Goal: Information Seeking & Learning: Learn about a topic

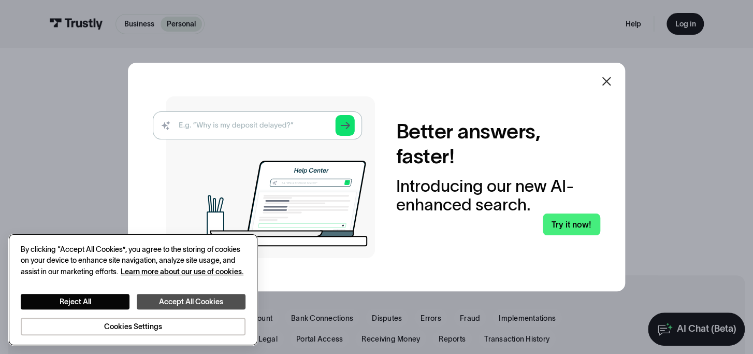
drag, startPoint x: 155, startPoint y: 288, endPoint x: 152, endPoint y: 305, distance: 17.3
click at [152, 305] on div "Reject All Accept All Cookies Cookies Settings" at bounding box center [133, 306] width 225 height 58
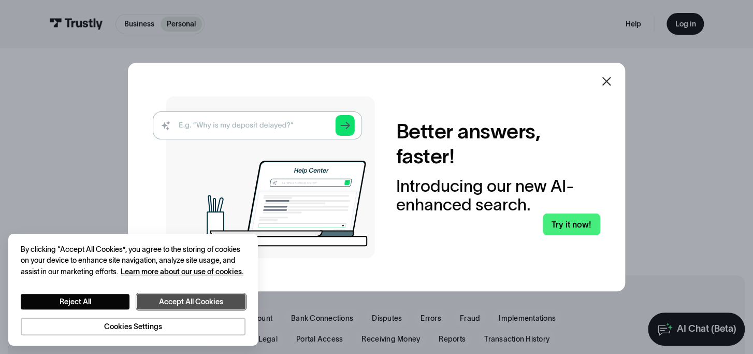
click at [152, 305] on button "Accept All Cookies" at bounding box center [191, 302] width 109 height 16
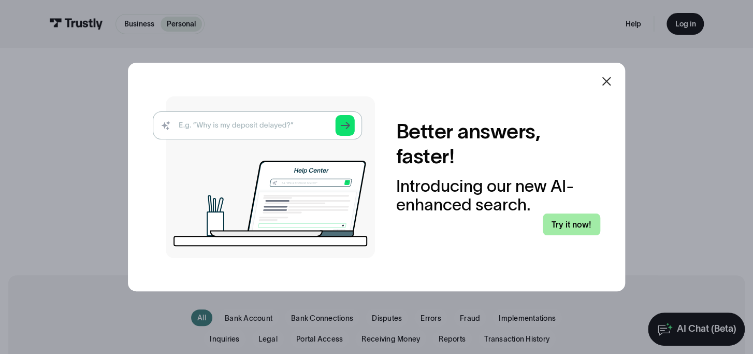
drag, startPoint x: 546, startPoint y: 231, endPoint x: 556, endPoint y: 228, distance: 10.2
click at [556, 228] on div "Better answers, faster! Introducing our new AI-enhanced search. Try it now!" at bounding box center [498, 177] width 204 height 116
click at [556, 228] on link "Try it now!" at bounding box center [571, 224] width 57 height 22
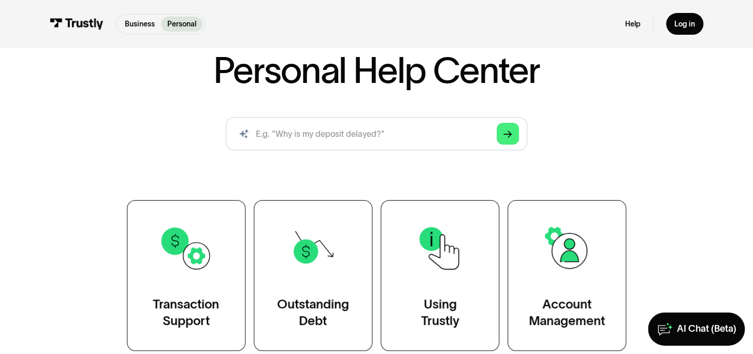
scroll to position [118, 0]
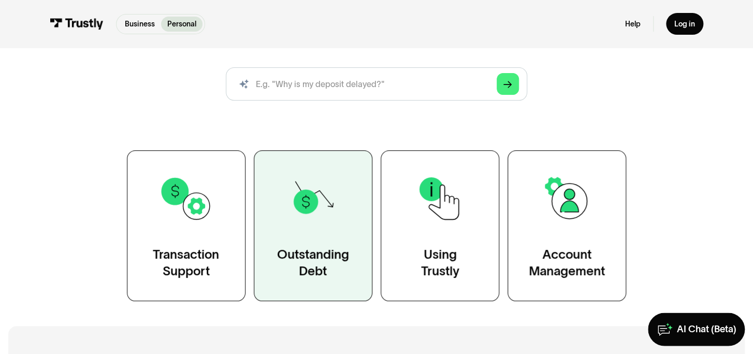
click at [349, 241] on link "Outstanding Debt" at bounding box center [313, 225] width 119 height 150
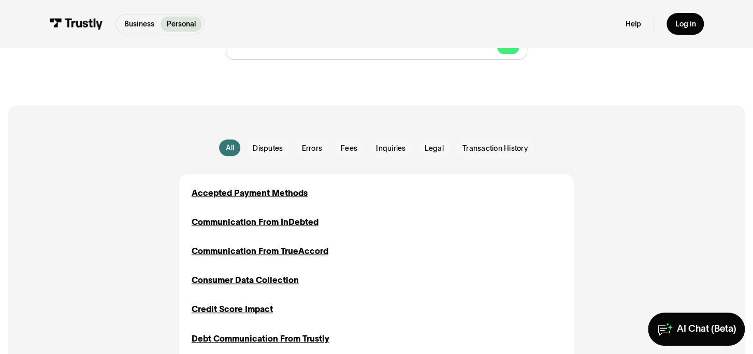
scroll to position [170, 0]
click at [387, 151] on span "Inquiries" at bounding box center [391, 148] width 30 height 10
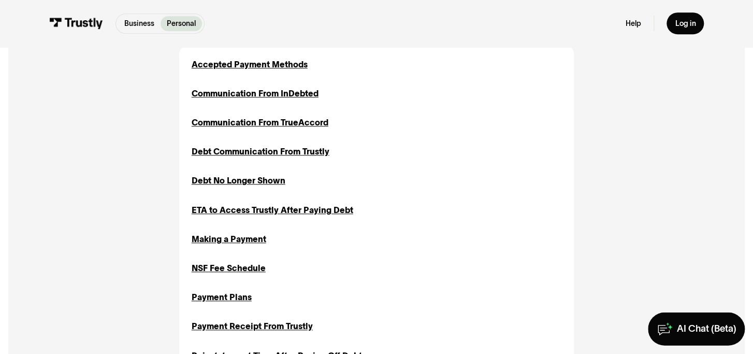
scroll to position [331, 0]
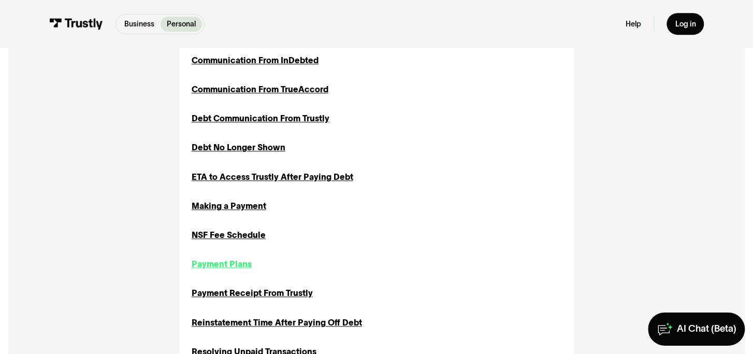
click at [239, 264] on div "Payment Plans" at bounding box center [222, 263] width 60 height 12
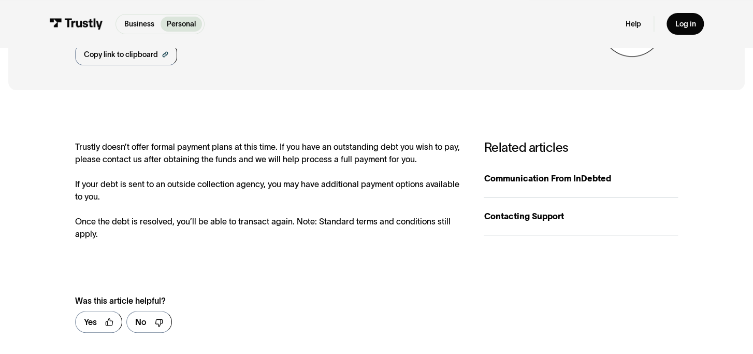
scroll to position [97, 0]
click at [490, 216] on div "Contacting Support" at bounding box center [581, 216] width 194 height 12
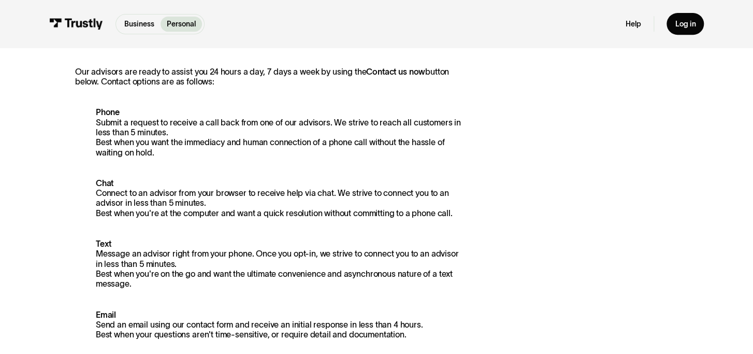
scroll to position [228, 0]
